Goal: Task Accomplishment & Management: Manage account settings

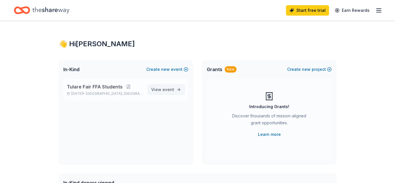
click at [165, 88] on span "event" at bounding box center [169, 89] width 12 height 5
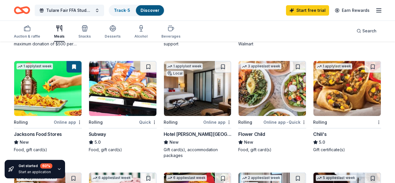
scroll to position [260, 0]
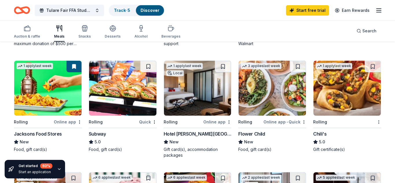
click at [147, 122] on div "Quick" at bounding box center [148, 121] width 18 height 7
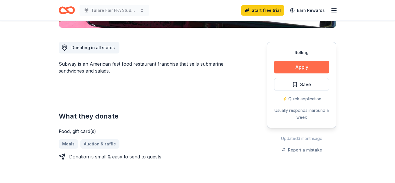
scroll to position [148, 0]
click at [312, 66] on button "Apply" at bounding box center [301, 67] width 55 height 13
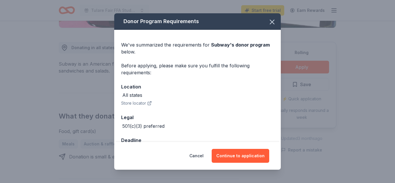
click at [135, 100] on button "Store locator" at bounding box center [136, 103] width 31 height 7
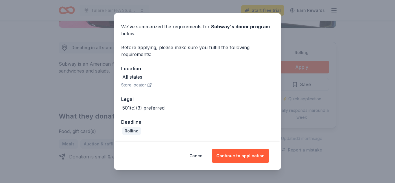
scroll to position [0, 0]
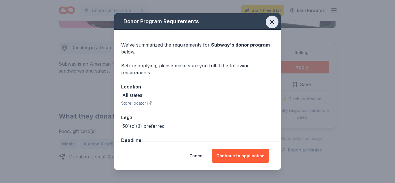
click at [274, 21] on icon "button" at bounding box center [272, 22] width 8 height 8
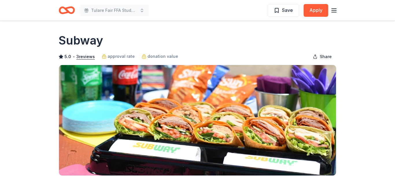
click at [334, 11] on icon "button" at bounding box center [334, 10] width 7 height 7
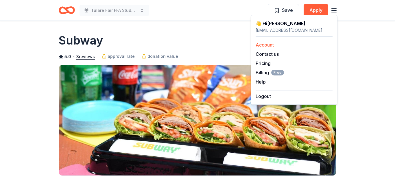
click at [272, 45] on link "Account" at bounding box center [265, 45] width 18 height 6
